Goal: Find specific page/section: Find specific page/section

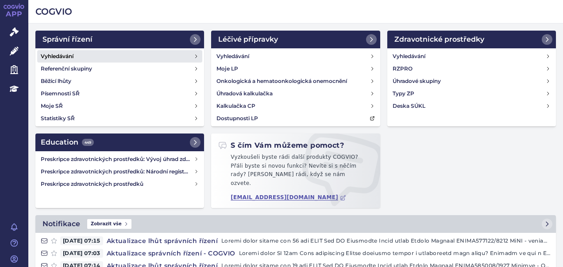
click at [74, 56] on link "Vyhledávání" at bounding box center [119, 56] width 165 height 12
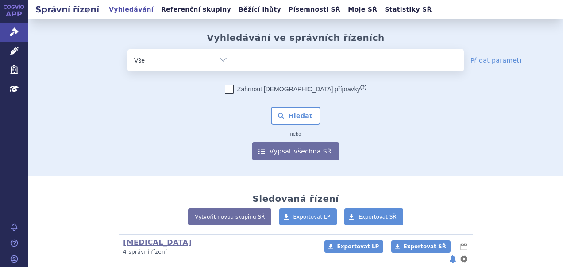
click at [117, 9] on link "Vyhledávání" at bounding box center [131, 10] width 50 height 12
